Goal: Transaction & Acquisition: Purchase product/service

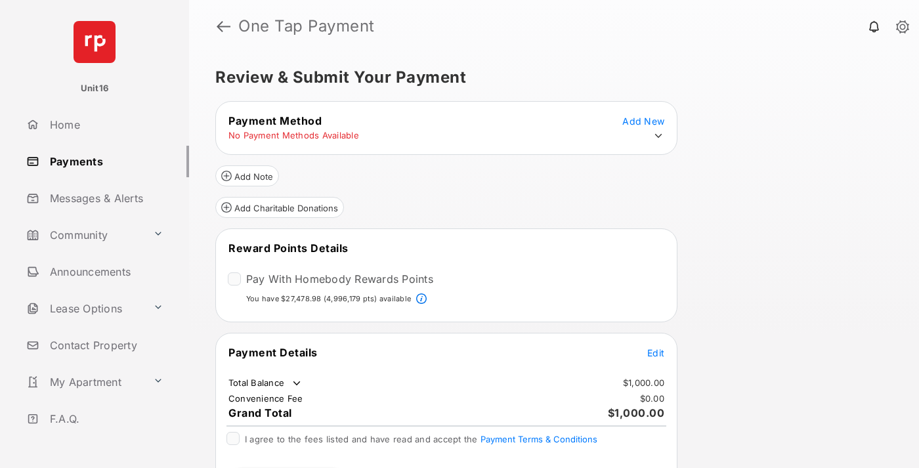
click at [656, 352] on span "Edit" at bounding box center [655, 352] width 17 height 11
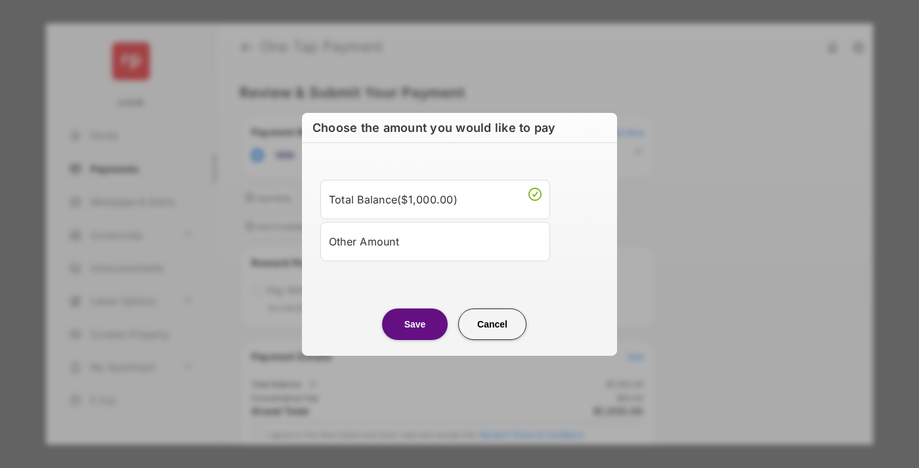
click at [435, 241] on div "Other Amount" at bounding box center [435, 241] width 213 height 22
type input "****"
click at [415, 339] on button "Save" at bounding box center [415, 324] width 66 height 32
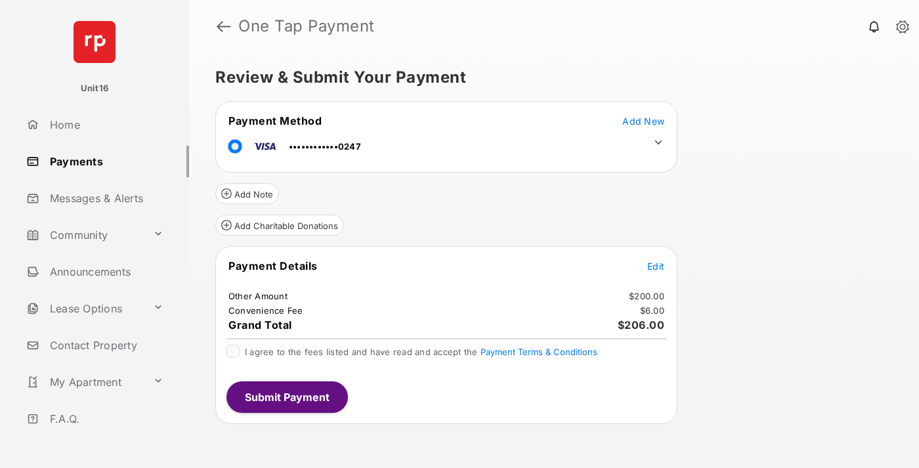
click at [659, 142] on icon at bounding box center [659, 143] width 12 height 12
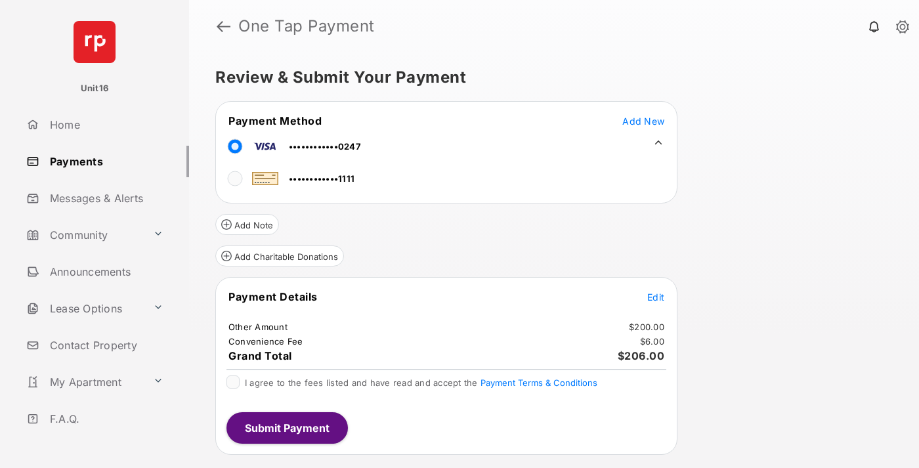
click at [656, 297] on span "Edit" at bounding box center [655, 297] width 17 height 11
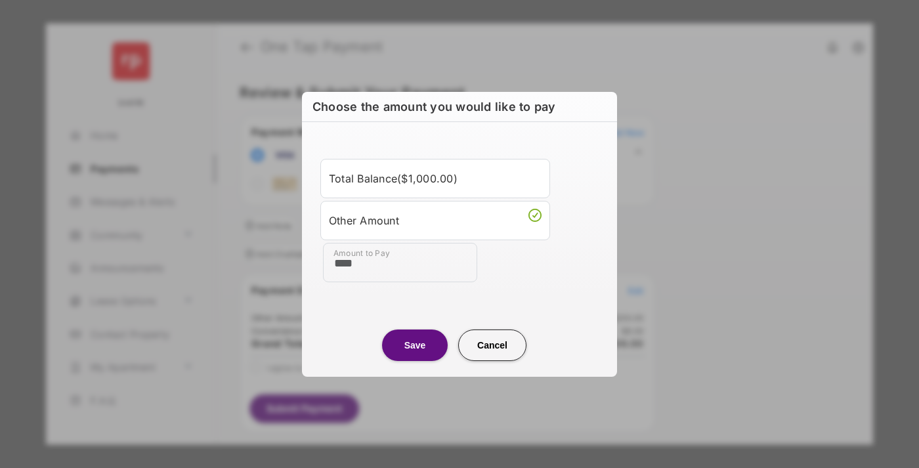
click at [415, 345] on button "Save" at bounding box center [415, 345] width 66 height 32
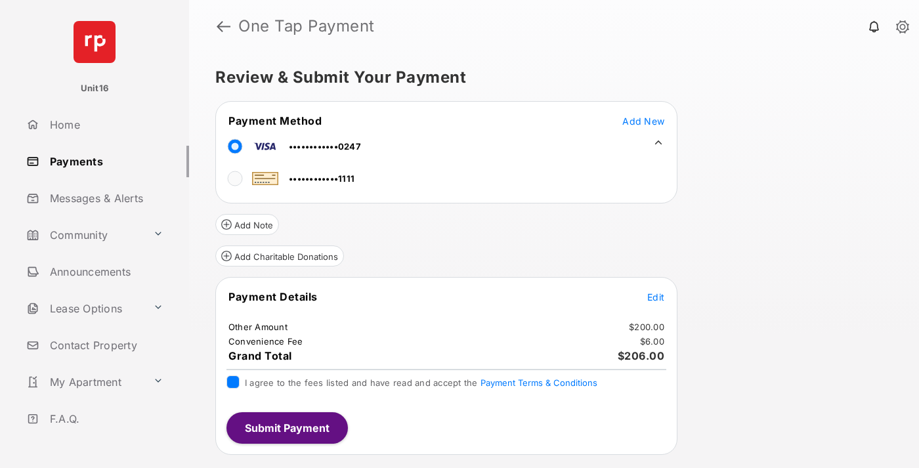
click at [286, 427] on button "Submit Payment" at bounding box center [287, 428] width 121 height 32
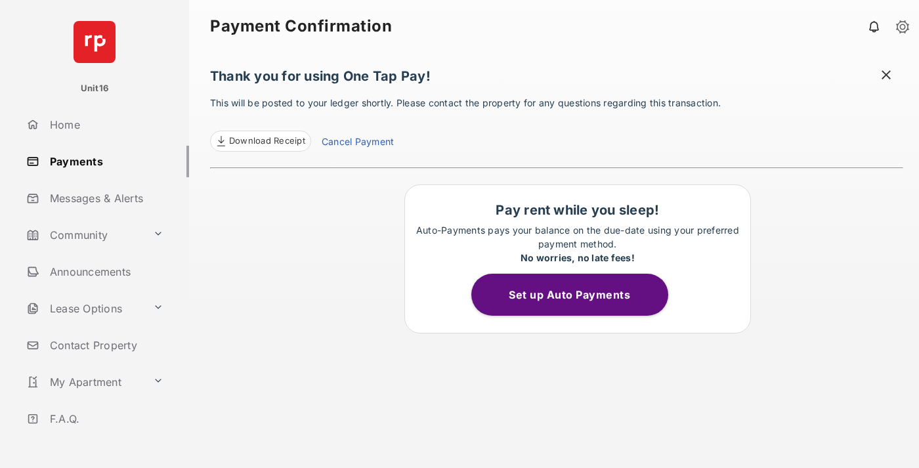
click at [357, 143] on link "Cancel Payment" at bounding box center [358, 143] width 72 height 17
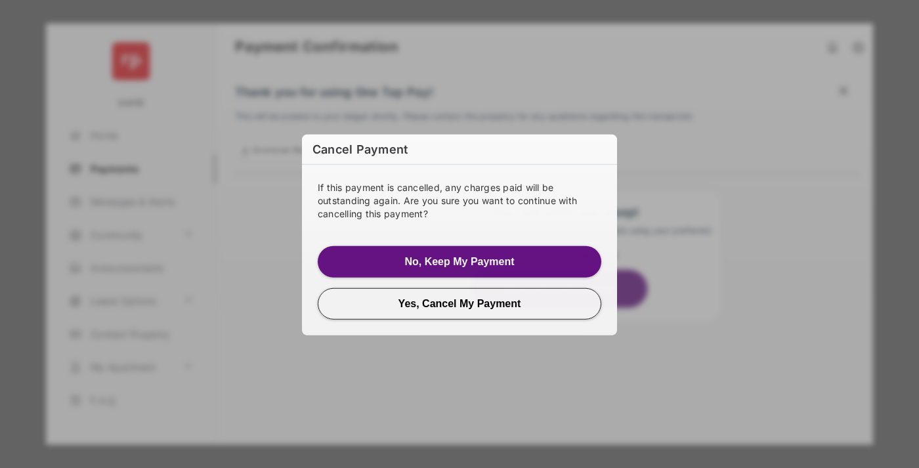
click at [460, 303] on button "Yes, Cancel My Payment" at bounding box center [460, 304] width 284 height 32
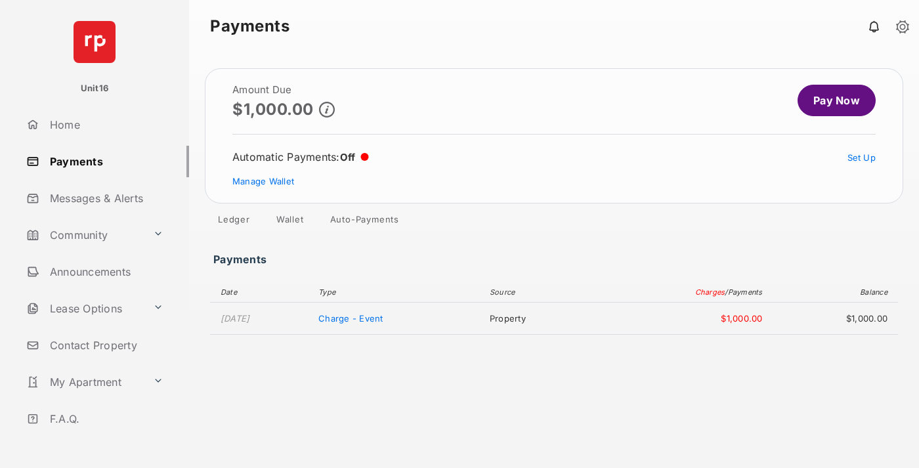
click at [263, 181] on link "Manage Wallet" at bounding box center [263, 181] width 62 height 11
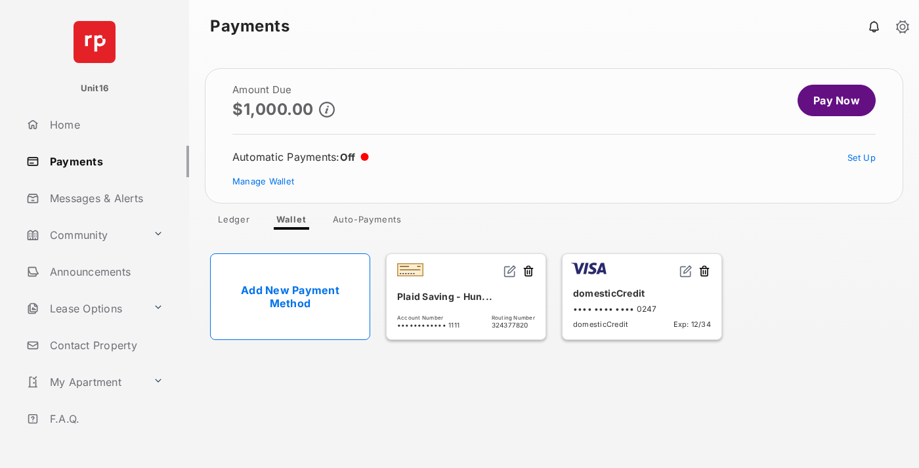
click at [704, 272] on button at bounding box center [704, 272] width 13 height 15
